Goal: Find specific fact: Find specific fact

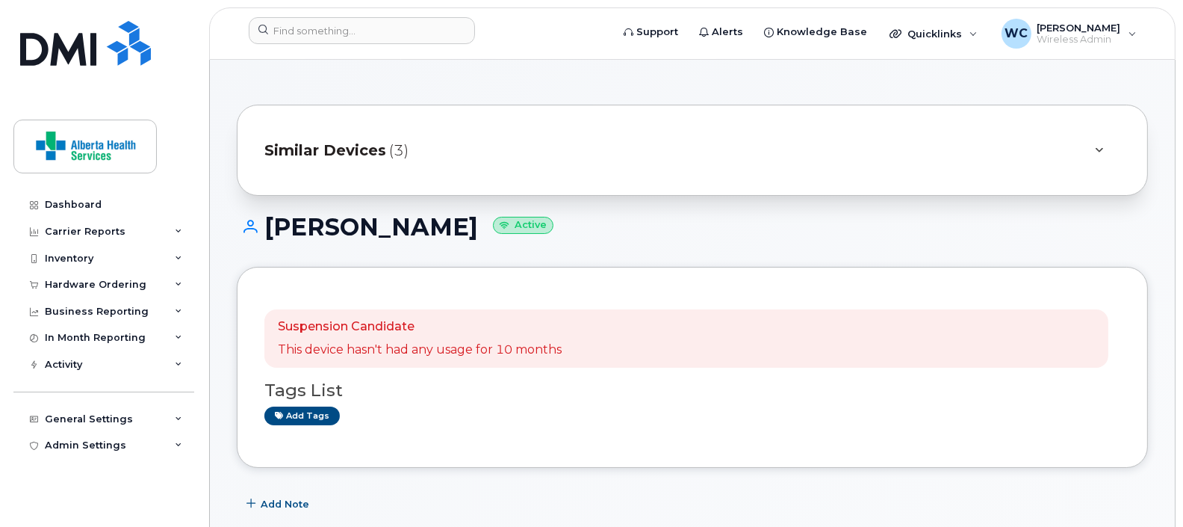
scroll to position [280, 0]
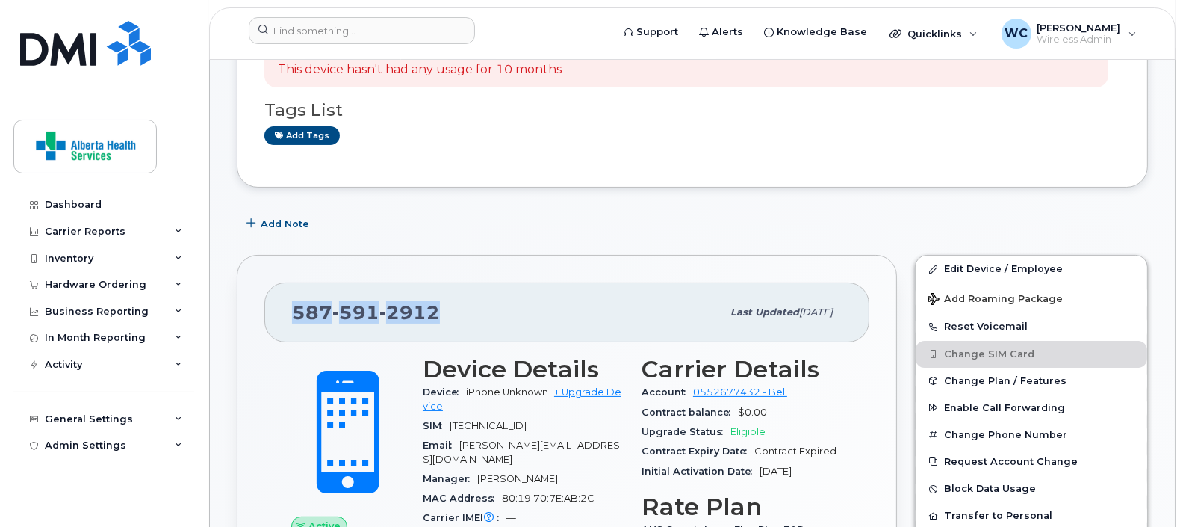
drag, startPoint x: 439, startPoint y: 318, endPoint x: 293, endPoint y: 318, distance: 145.7
click at [293, 318] on div "587 591 2912" at bounding box center [507, 312] width 430 height 31
copy span "587 591 2912"
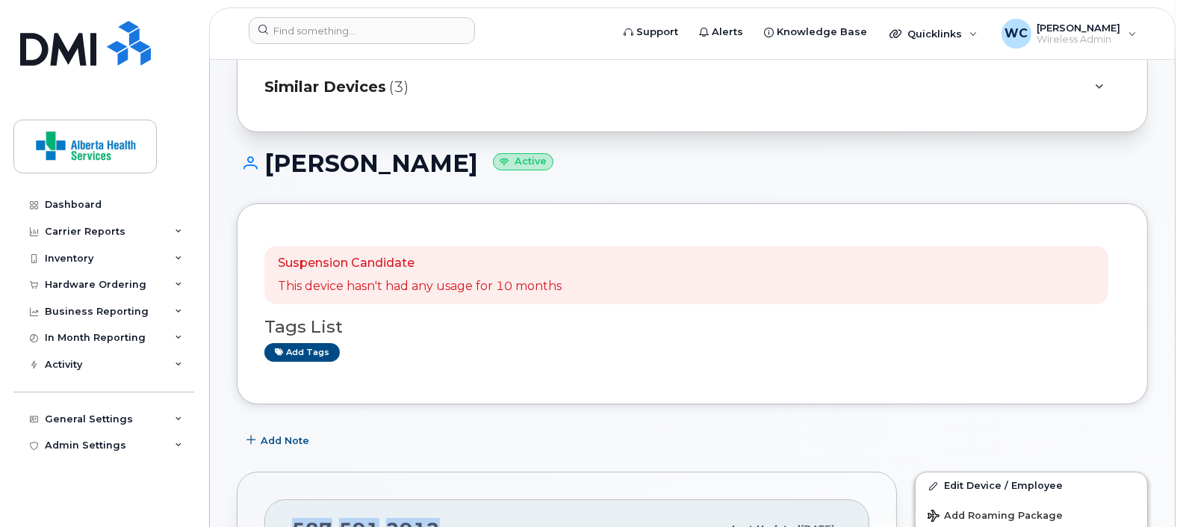
scroll to position [0, 0]
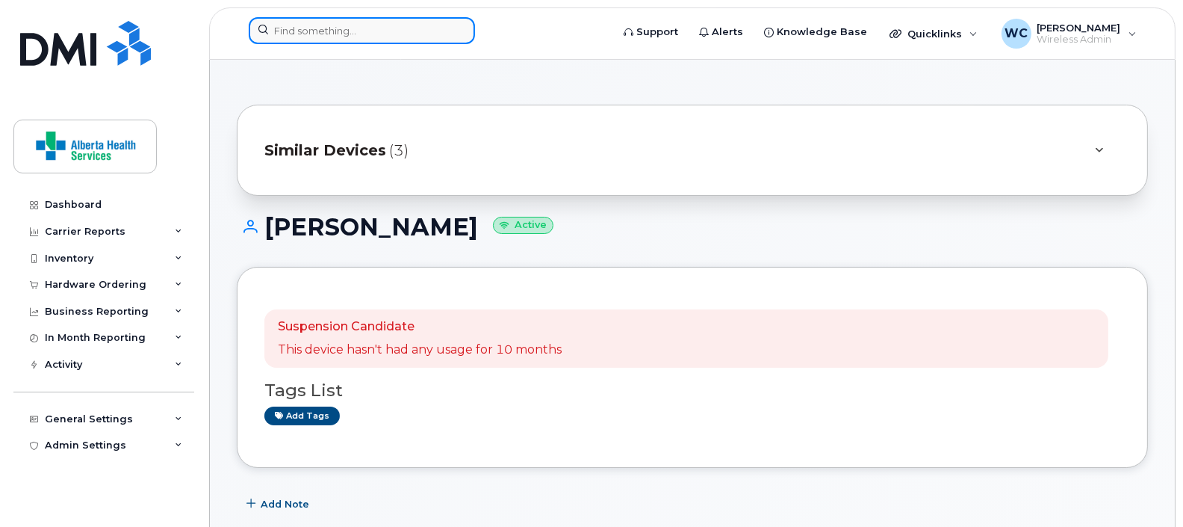
click at [380, 37] on input at bounding box center [362, 30] width 226 height 27
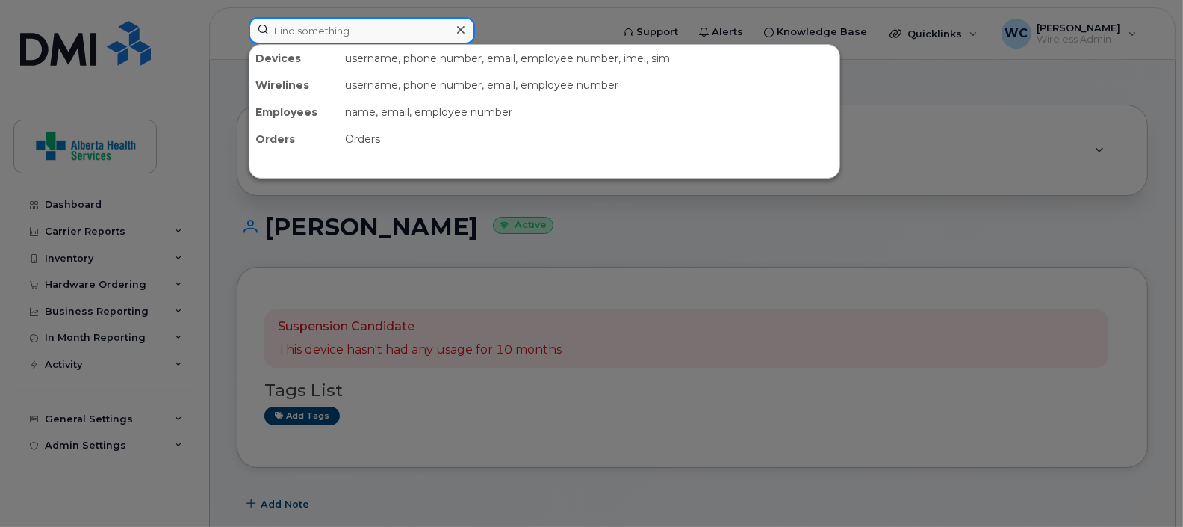
paste input "5875912912"
type input "5875912912"
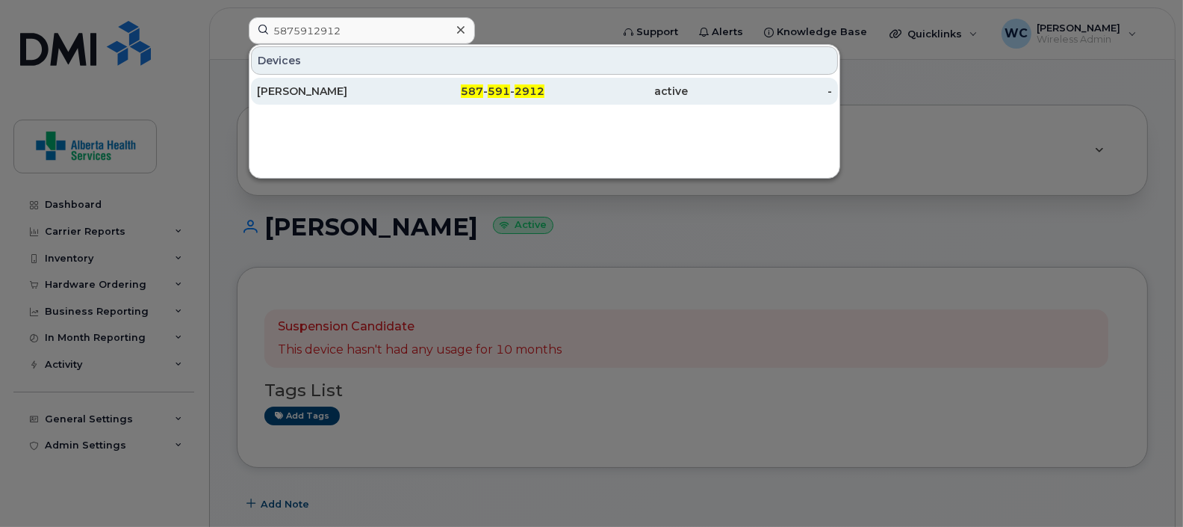
click at [416, 89] on div "587 - 591 - 2912" at bounding box center [473, 91] width 144 height 15
